Goal: Check status: Check status

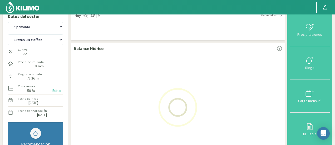
scroll to position [6, 0]
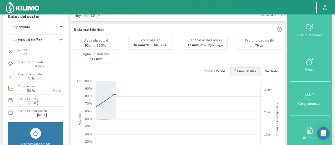
click at [22, 27] on select "Agr. Cardonal Agr. El [PERSON_NAME] [PERSON_NAME] [GEOGRAPHIC_DATA] - IC Agríco…" at bounding box center [35, 26] width 55 height 9
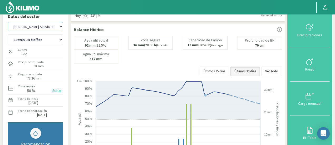
click at [8, 22] on select "Agr. Cardonal Agr. El [PERSON_NAME] [PERSON_NAME] [GEOGRAPHIC_DATA] - IC Agríco…" at bounding box center [35, 26] width 55 height 9
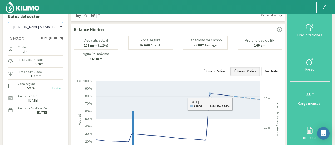
click at [55, 22] on select "Agr. Cardonal Agr. El [PERSON_NAME] [PERSON_NAME] [GEOGRAPHIC_DATA] - IC Agríco…" at bounding box center [35, 26] width 55 height 9
click at [8, 22] on select "Agr. Cardonal Agr. El [PERSON_NAME] [PERSON_NAME] [GEOGRAPHIC_DATA] - IC Agríco…" at bounding box center [35, 26] width 55 height 9
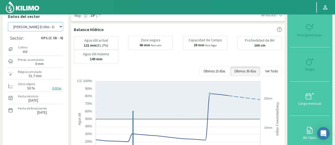
select select "609: Object"
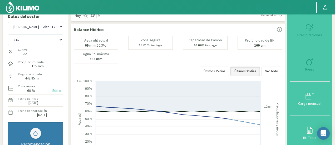
click at [153, 59] on div "Agua útil actual 69 mm (50.3%) [PERSON_NAME] 13 mm Para llegar Capacidad [PERSO…" at bounding box center [178, 50] width 208 height 28
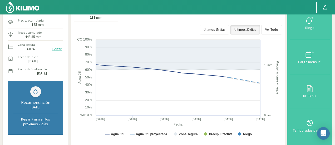
scroll to position [59, 0]
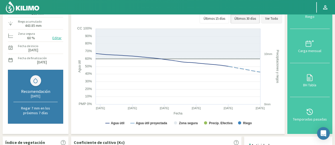
click at [278, 19] on button "Ver Todo" at bounding box center [271, 18] width 21 height 9
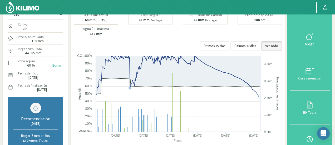
scroll to position [6, 0]
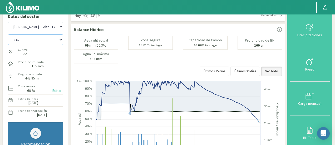
click at [30, 38] on select "C10 C12 C2 C6 C7 C8 C9" at bounding box center [35, 39] width 55 height 11
click at [8, 34] on select "C10 C12 C2 C6 C7 C8 C9" at bounding box center [35, 39] width 55 height 11
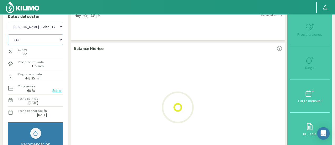
select select "0: Object"
select select "888: Object"
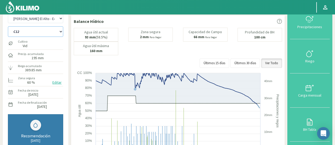
scroll to position [6, 0]
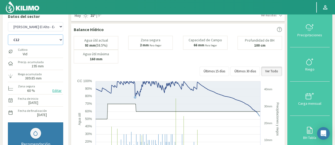
click at [29, 41] on select "C10 C12 C2 C6 C7 C8 C9" at bounding box center [35, 39] width 55 height 11
click at [28, 43] on select "C10 C12 C2 C6 C7 C8 C9" at bounding box center [35, 39] width 55 height 11
click at [8, 34] on select "C10 C12 C2 C6 C7 C8 C9" at bounding box center [35, 39] width 55 height 11
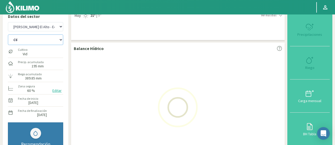
select select "8: Object"
select select "1167: Object"
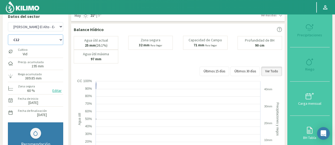
select select "17: Object"
